Goal: Information Seeking & Learning: Learn about a topic

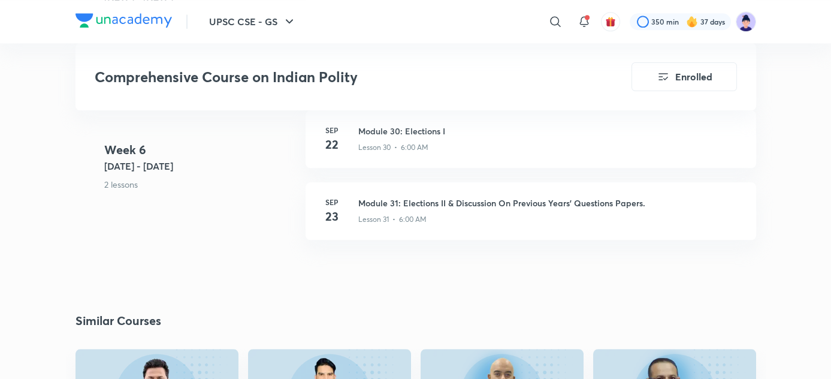
scroll to position [3068, 0]
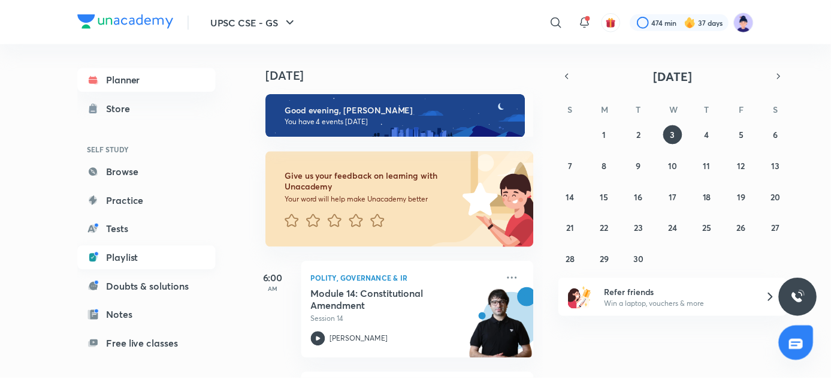
scroll to position [103, 0]
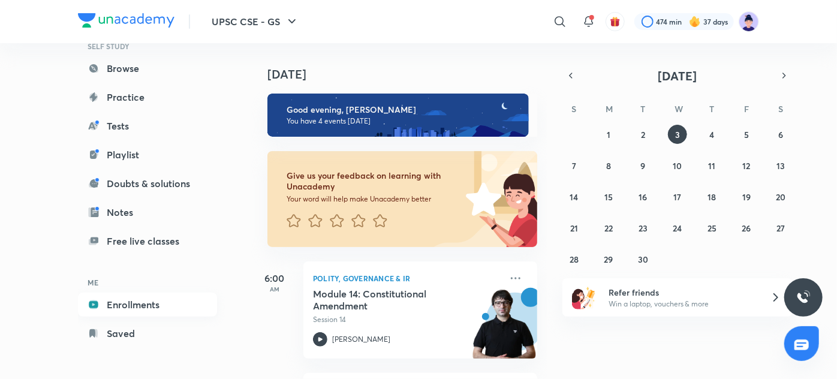
click at [128, 308] on link "Enrollments" at bounding box center [147, 305] width 139 height 24
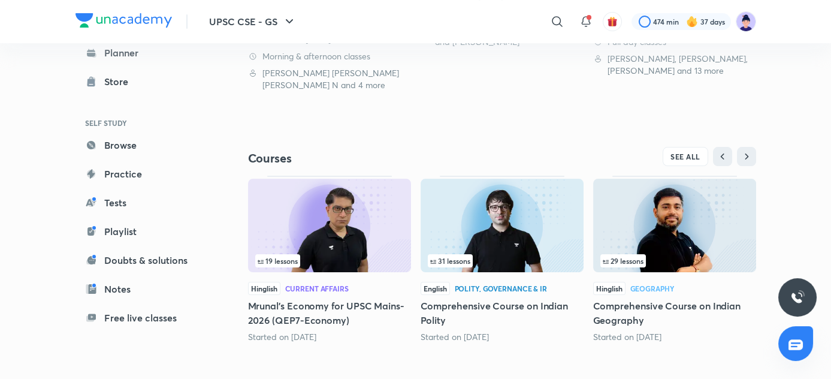
scroll to position [471, 0]
click at [680, 152] on span "SEE ALL" at bounding box center [686, 156] width 30 height 8
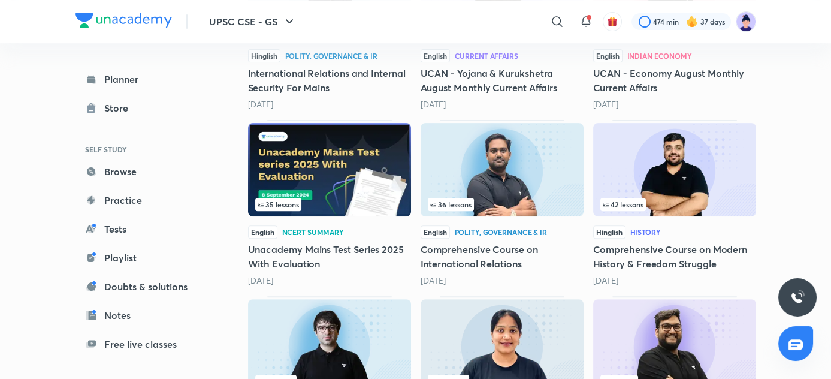
scroll to position [992, 0]
click at [502, 249] on h5 "Comprehensive Course on International Relations" at bounding box center [502, 257] width 163 height 29
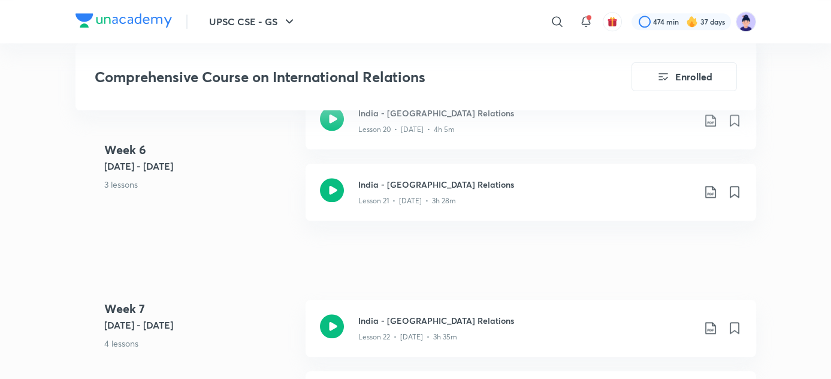
scroll to position [2446, 0]
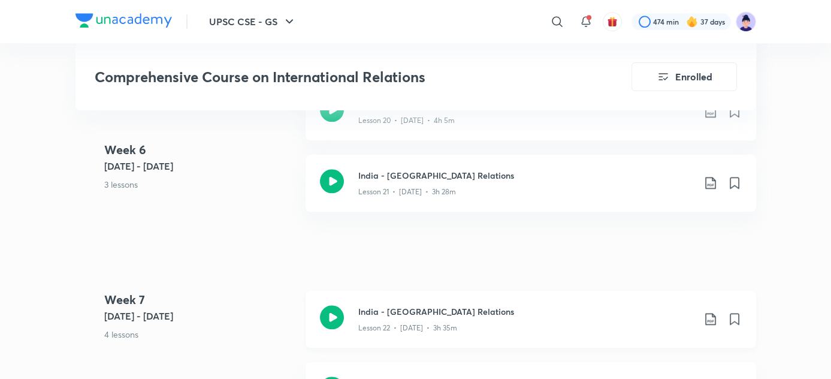
click at [451, 305] on h3 "India - Maldives Relations" at bounding box center [526, 311] width 336 height 13
